Goal: Information Seeking & Learning: Learn about a topic

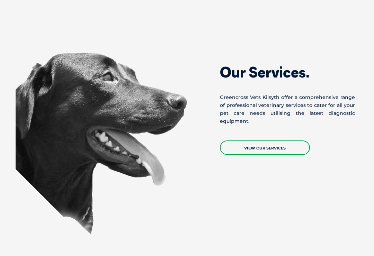
scroll to position [505, 0]
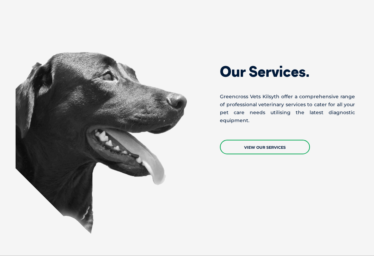
click at [276, 140] on link "View Our Services" at bounding box center [265, 147] width 90 height 15
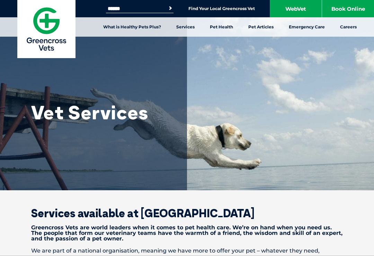
click at [131, 27] on link "What is Healthy Pets Plus?" at bounding box center [132, 26] width 73 height 19
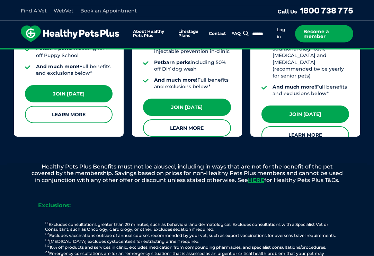
scroll to position [760, 0]
click at [194, 119] on link "Learn More" at bounding box center [187, 127] width 88 height 17
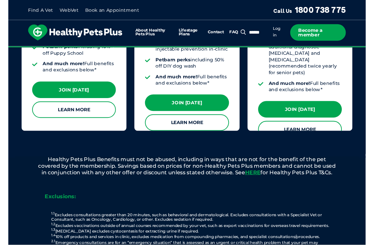
scroll to position [749, 0]
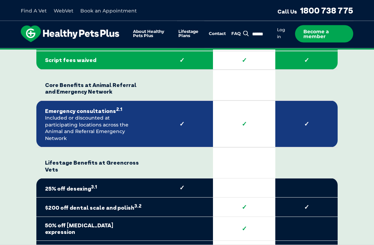
scroll to position [1389, 0]
